Goal: Task Accomplishment & Management: Use online tool/utility

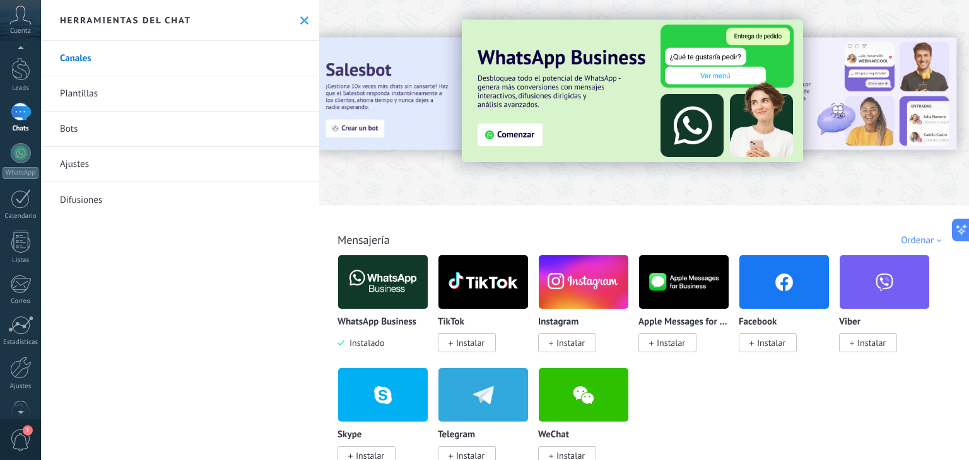
scroll to position [38, 0]
click at [25, 431] on span "1" at bounding box center [28, 431] width 10 height 10
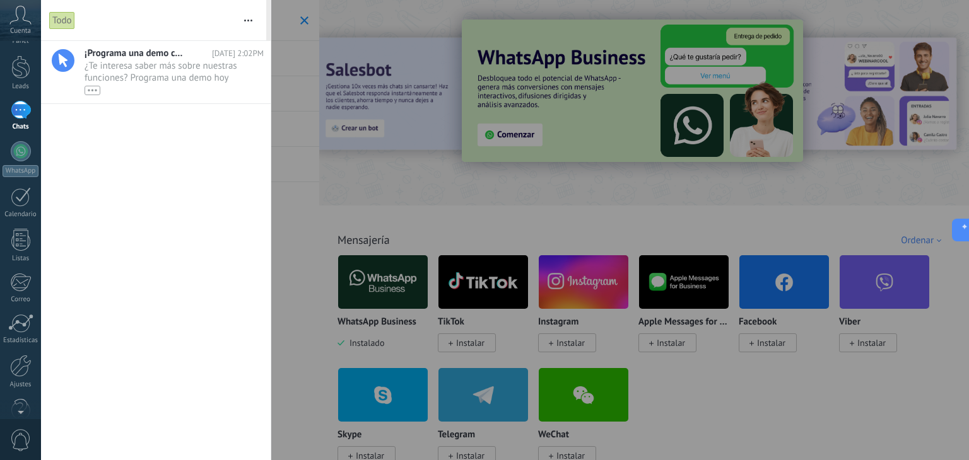
scroll to position [0, 0]
click at [149, 73] on span "¿Te interesa saber más sobre nuestras funciones? Programa una demo hoy mismo! •…" at bounding box center [162, 77] width 155 height 35
click at [512, 165] on div at bounding box center [484, 230] width 969 height 460
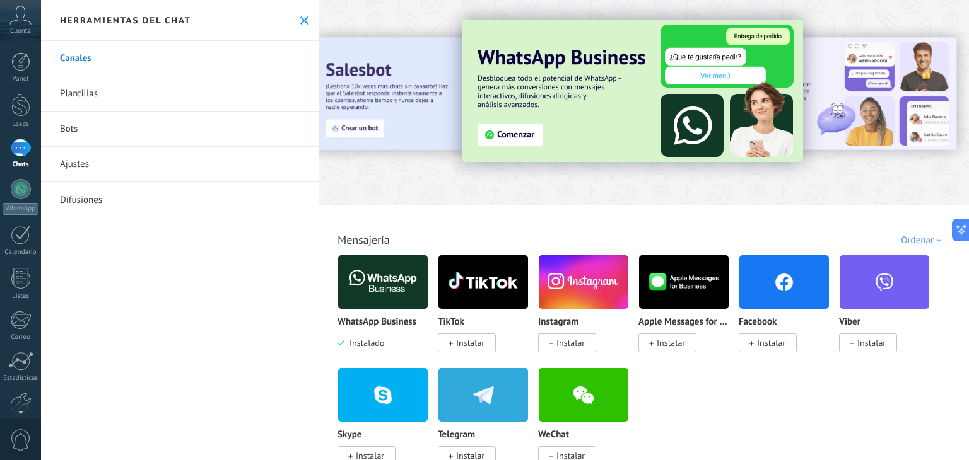
click at [917, 243] on div "Ordenar" at bounding box center [923, 241] width 45 height 12
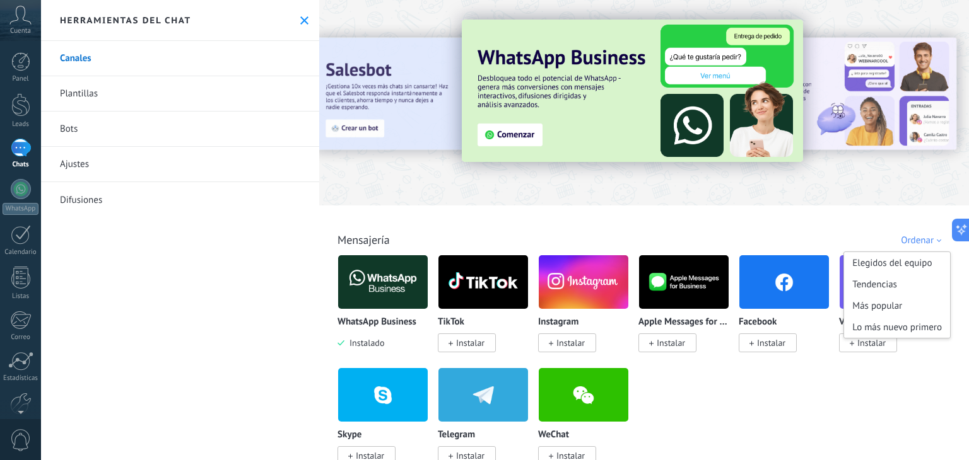
click at [917, 243] on div "Ordenar" at bounding box center [923, 241] width 45 height 12
click at [792, 408] on div "WhatsApp Business Instalado TikTok Instalar Instagram Instalar Apple Messages f…" at bounding box center [650, 368] width 626 height 226
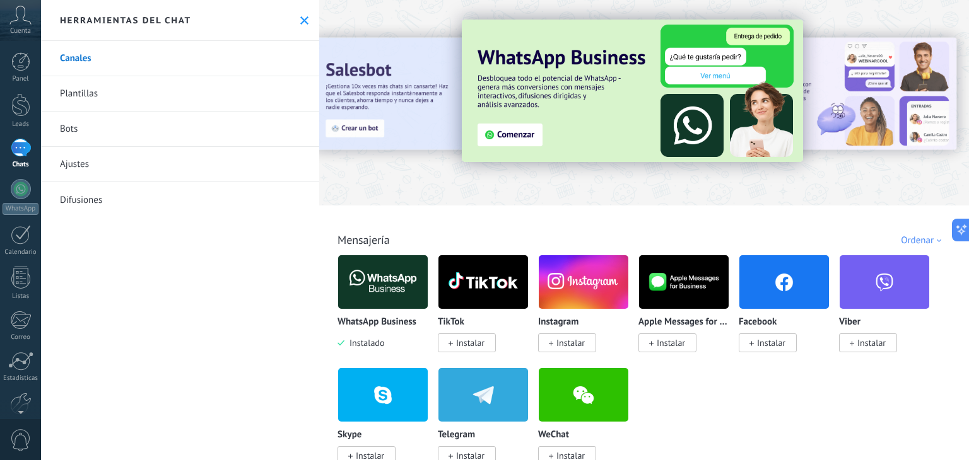
click at [599, 87] on img at bounding box center [632, 91] width 341 height 143
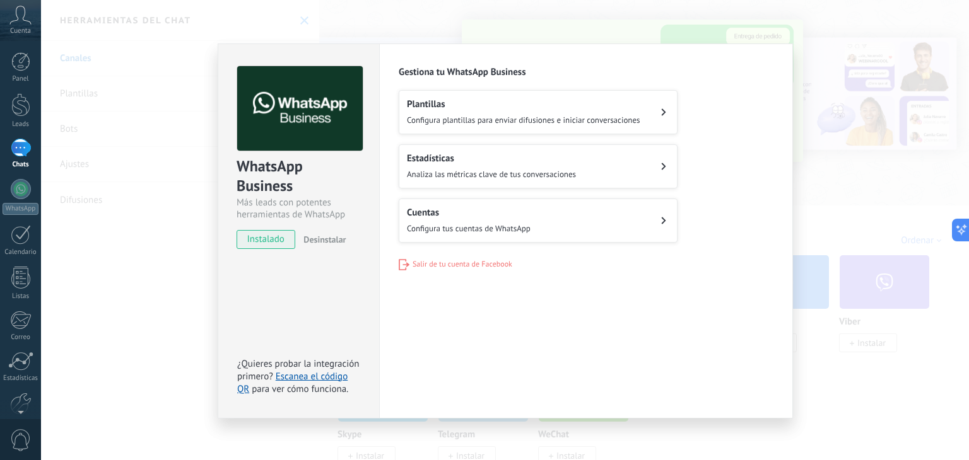
click at [542, 224] on button "Cuentas Configura tus cuentas de WhatsApp" at bounding box center [538, 221] width 279 height 44
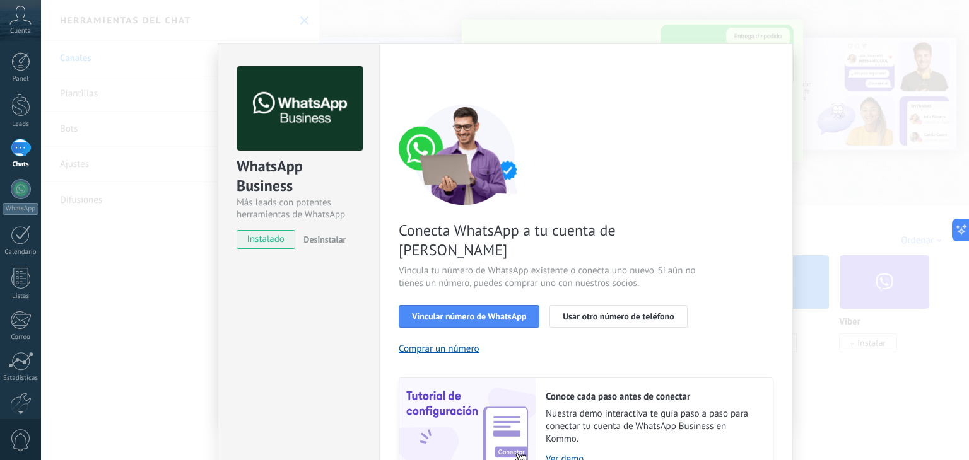
click at [824, 240] on div "WhatsApp Business Más leads con potentes herramientas de WhatsApp instalado Des…" at bounding box center [505, 230] width 928 height 460
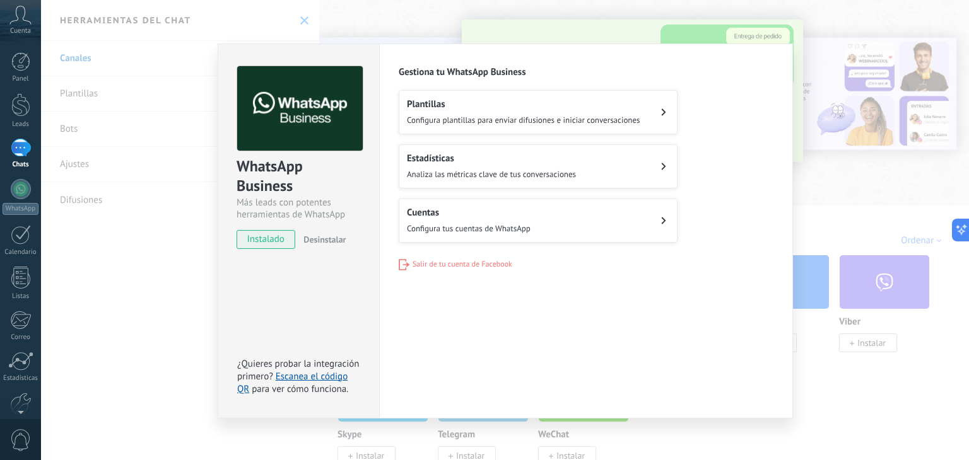
click at [553, 120] on span "Configura plantillas para enviar difusiones e iniciar conversaciones" at bounding box center [523, 120] width 233 height 11
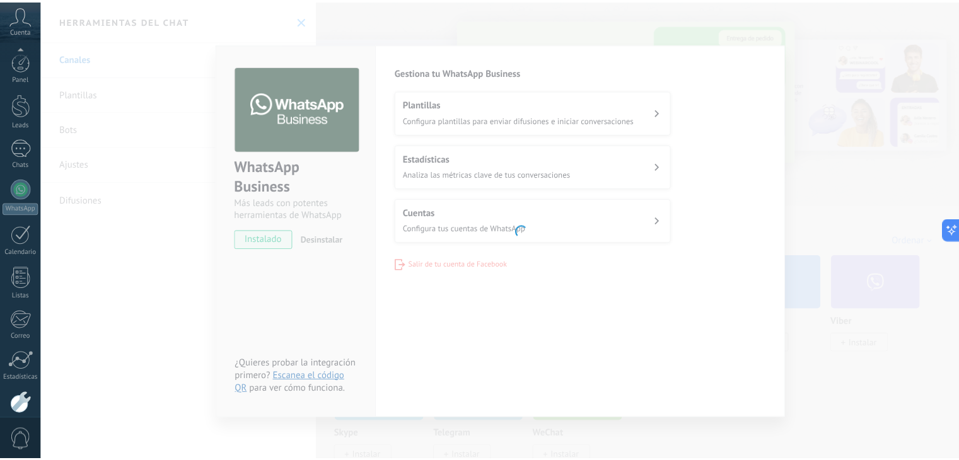
scroll to position [64, 0]
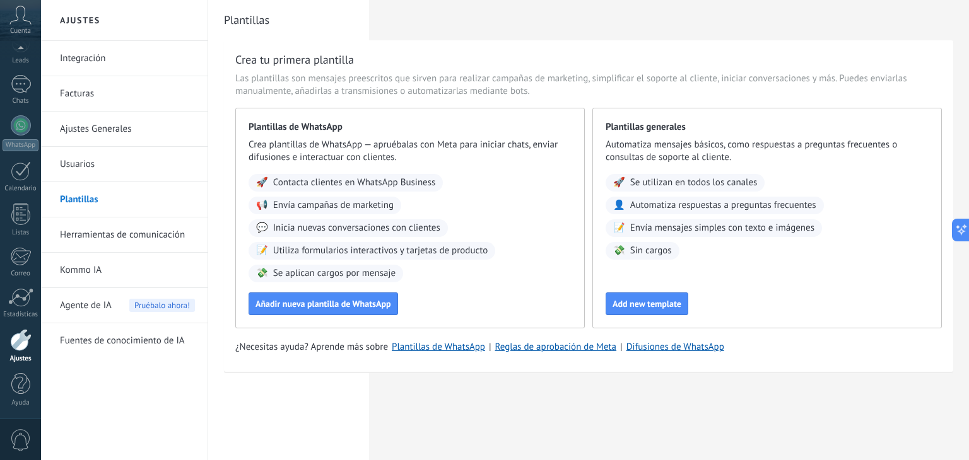
click at [110, 49] on link "Integración" at bounding box center [127, 58] width 135 height 35
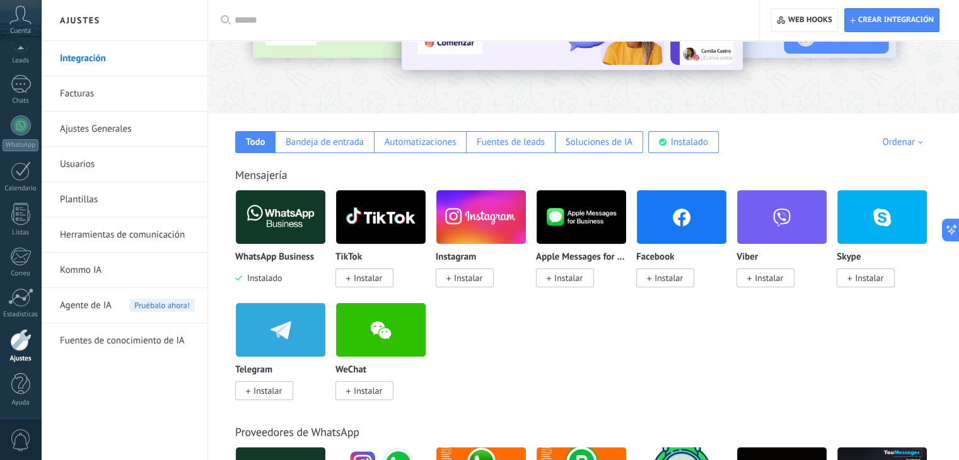
scroll to position [141, 0]
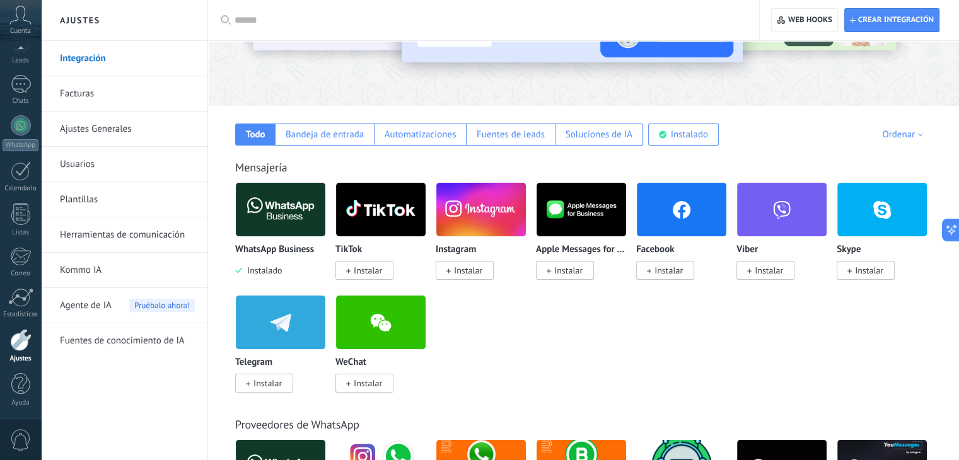
click at [896, 133] on div "Ordenar" at bounding box center [904, 135] width 45 height 12
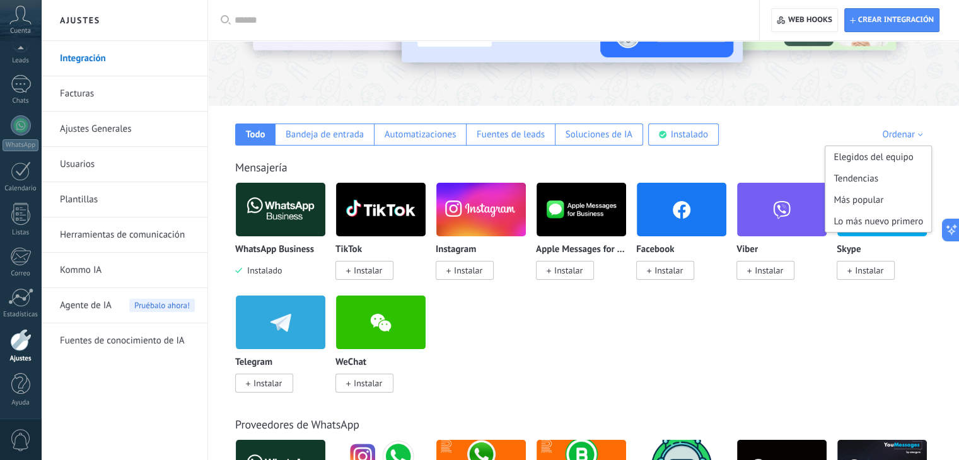
click at [684, 341] on div "WhatsApp Business Instalado TikTok Instalar Instagram Instalar Apple Messages f…" at bounding box center [590, 295] width 710 height 226
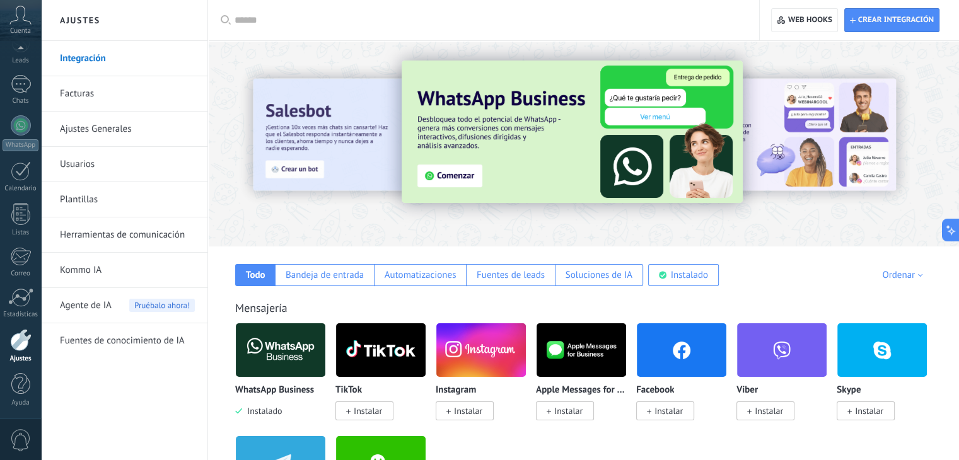
scroll to position [0, 0]
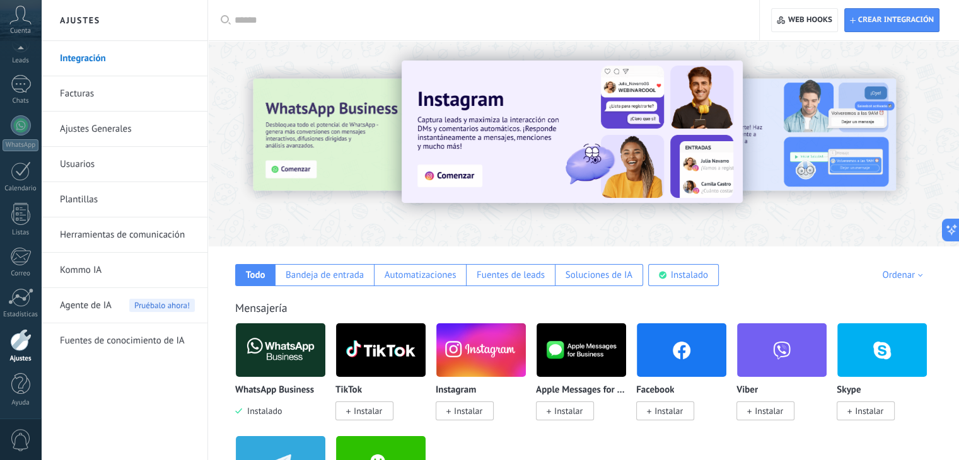
click at [114, 60] on link "Integración" at bounding box center [127, 58] width 135 height 35
click at [18, 130] on div at bounding box center [21, 125] width 20 height 20
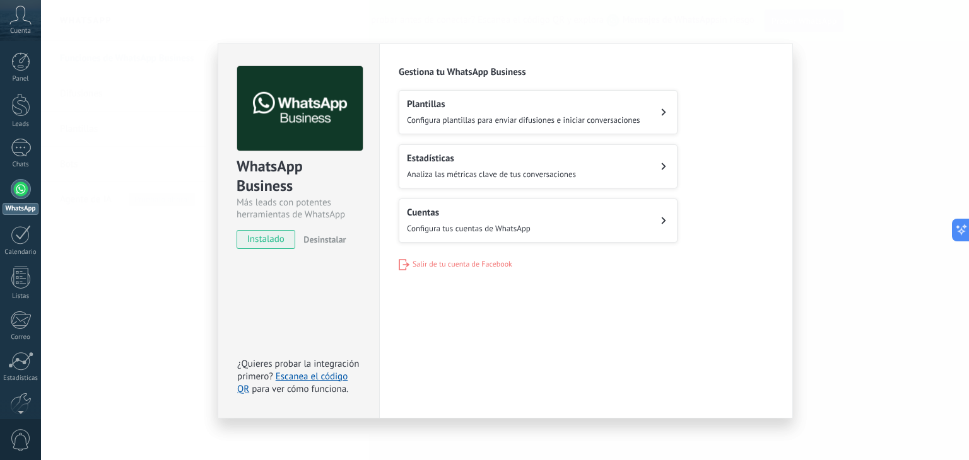
click at [525, 226] on span "Configura tus cuentas de WhatsApp" at bounding box center [469, 228] width 124 height 11
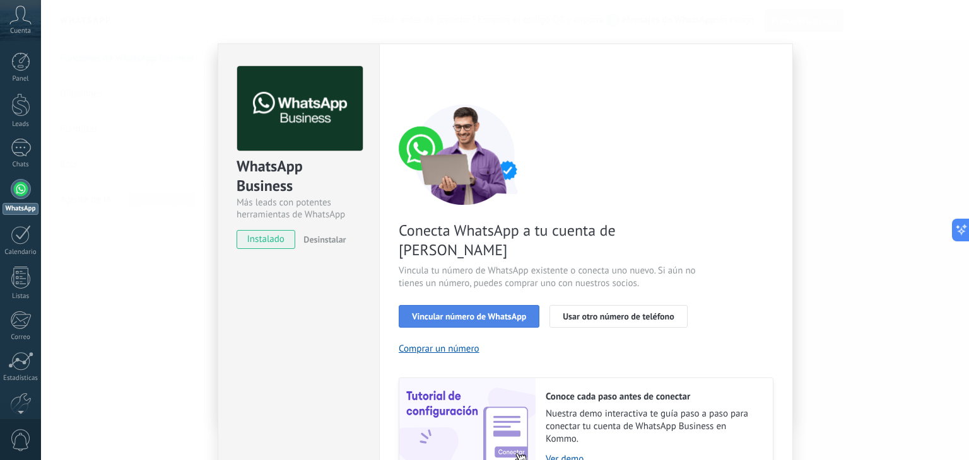
scroll to position [54, 0]
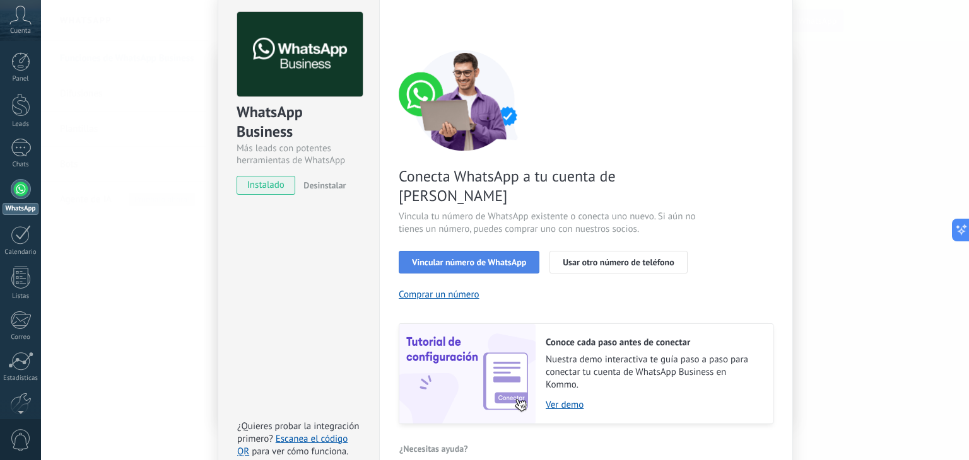
click at [482, 258] on span "Vincular número de WhatsApp" at bounding box center [469, 262] width 114 height 9
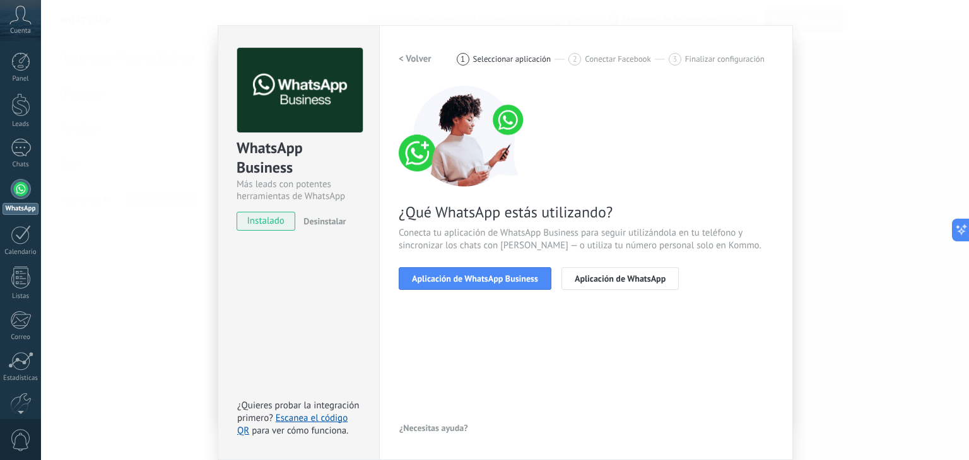
scroll to position [18, 0]
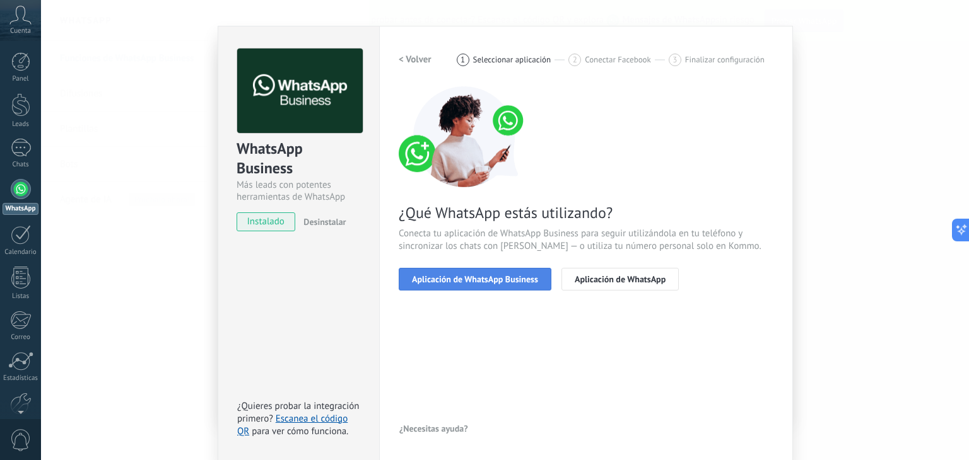
click at [499, 277] on span "Aplicación de WhatsApp Business" at bounding box center [475, 279] width 126 height 9
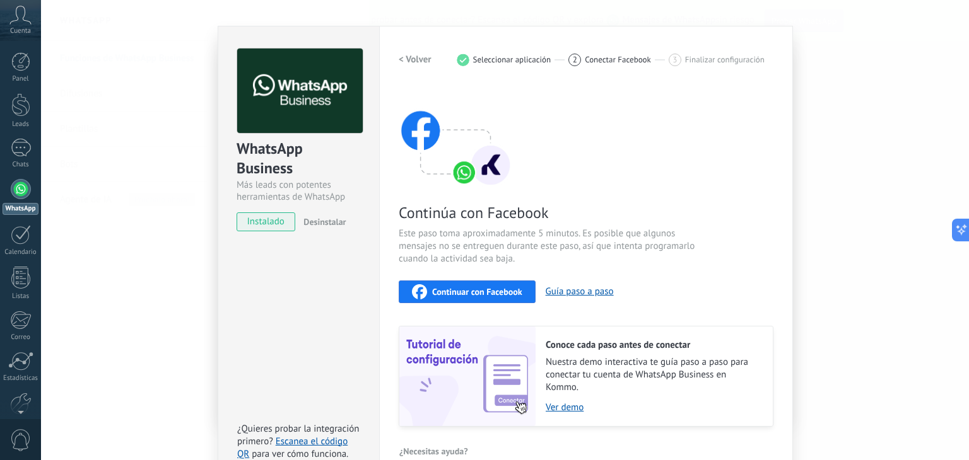
click at [502, 290] on span "Continuar con Facebook" at bounding box center [477, 292] width 90 height 9
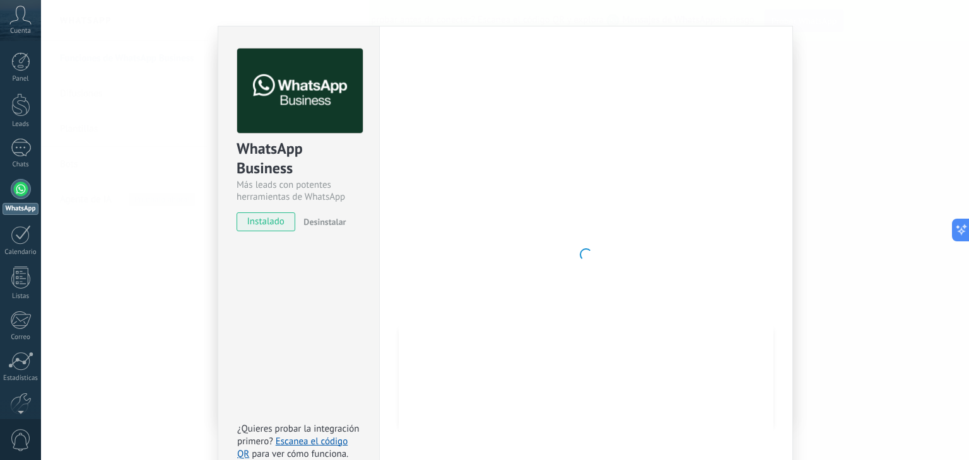
click at [694, 187] on div at bounding box center [586, 255] width 375 height 412
